Goal: Task Accomplishment & Management: Use online tool/utility

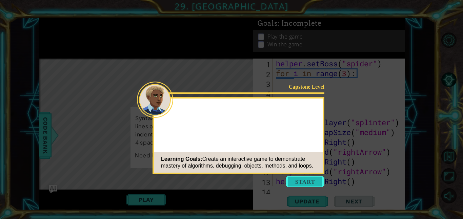
click at [319, 180] on button "Start" at bounding box center [305, 182] width 39 height 11
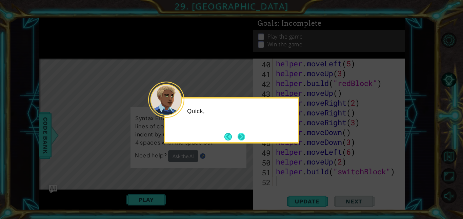
scroll to position [384, 0]
click at [243, 138] on button "Next" at bounding box center [241, 136] width 11 height 11
click at [243, 138] on button "Next" at bounding box center [241, 137] width 12 height 12
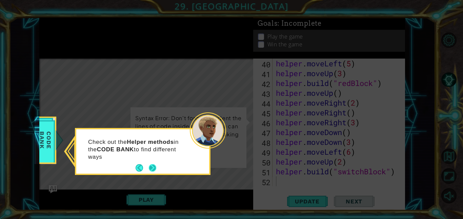
click at [156, 168] on button "Next" at bounding box center [153, 168] width 10 height 10
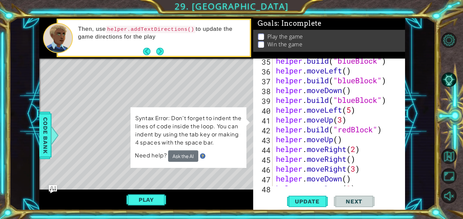
scroll to position [0, 0]
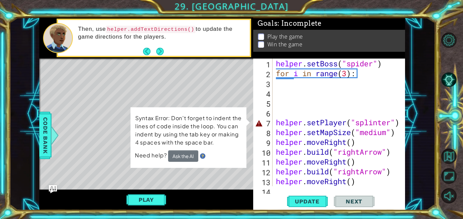
click at [305, 85] on div "helper . setBoss ( "spider" ) for i in range ( 3 ) : helper . setPlayer ( "spli…" at bounding box center [341, 133] width 133 height 148
click at [364, 73] on div "helper . setBoss ( "spider" ) for i in range ( 3 ) : helper . setPlayer ( "spli…" at bounding box center [341, 133] width 133 height 148
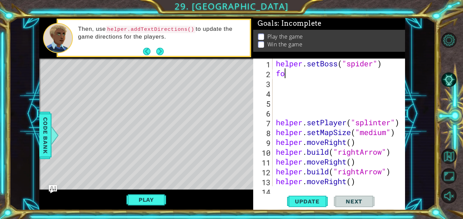
type textarea "f"
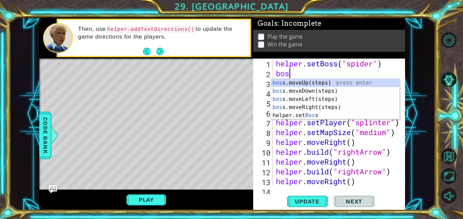
type textarea "boss"
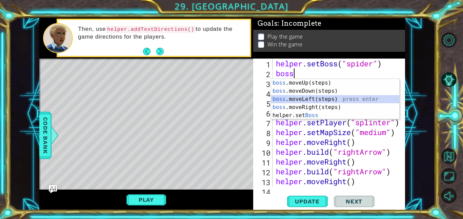
click at [336, 101] on div "boss .moveUp(steps) press enter boss .moveDown(steps) press enter boss .moveLef…" at bounding box center [335, 107] width 128 height 57
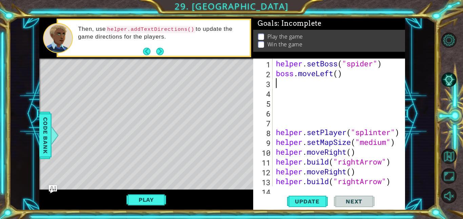
click at [283, 122] on div "helper . setBoss ( "spider" ) boss . moveLeft ( ) helper . setPlayer ( "splinte…" at bounding box center [341, 133] width 133 height 148
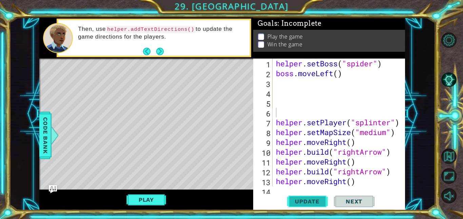
click at [305, 200] on span "Update" at bounding box center [307, 201] width 38 height 7
